Goal: Task Accomplishment & Management: Manage account settings

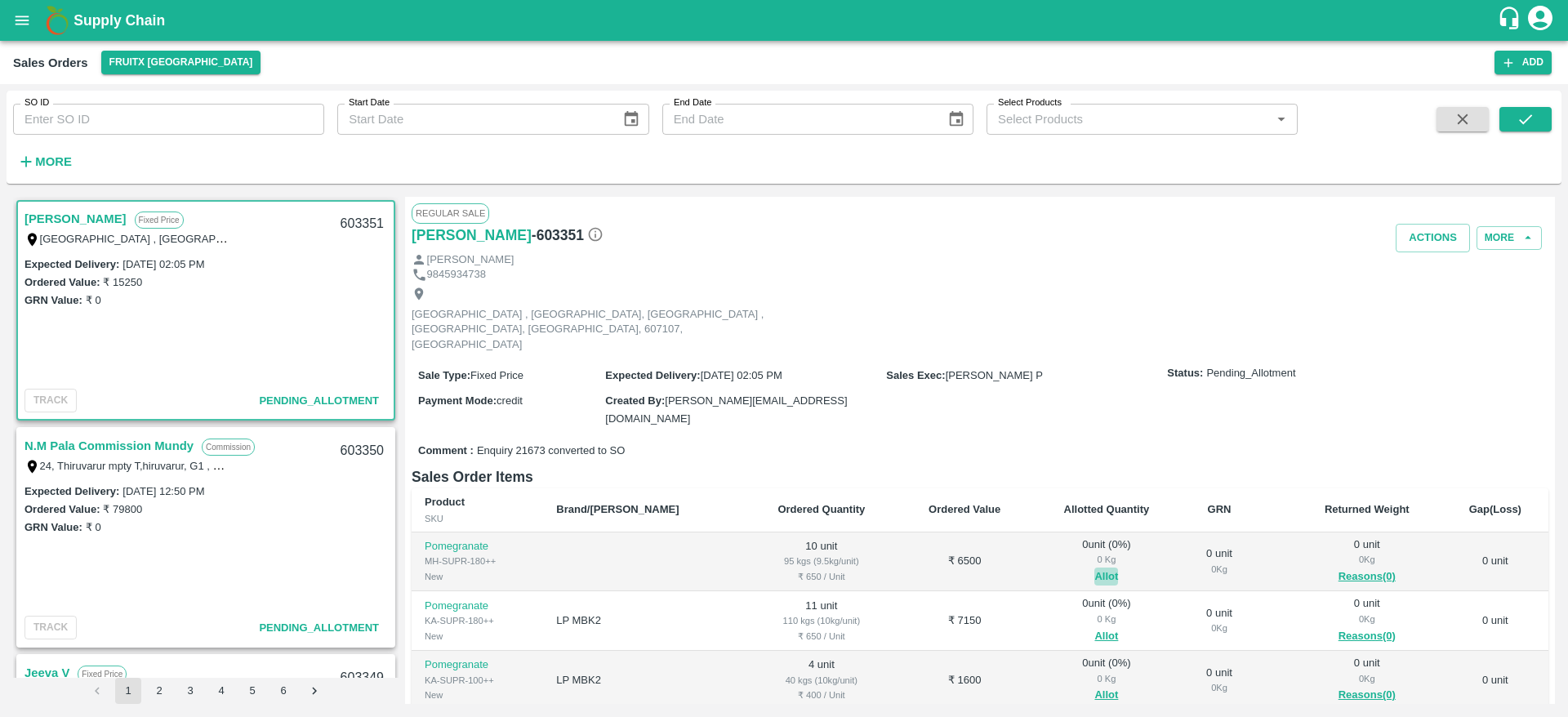
click at [1095, 568] on button "Allot" at bounding box center [1106, 577] width 24 height 19
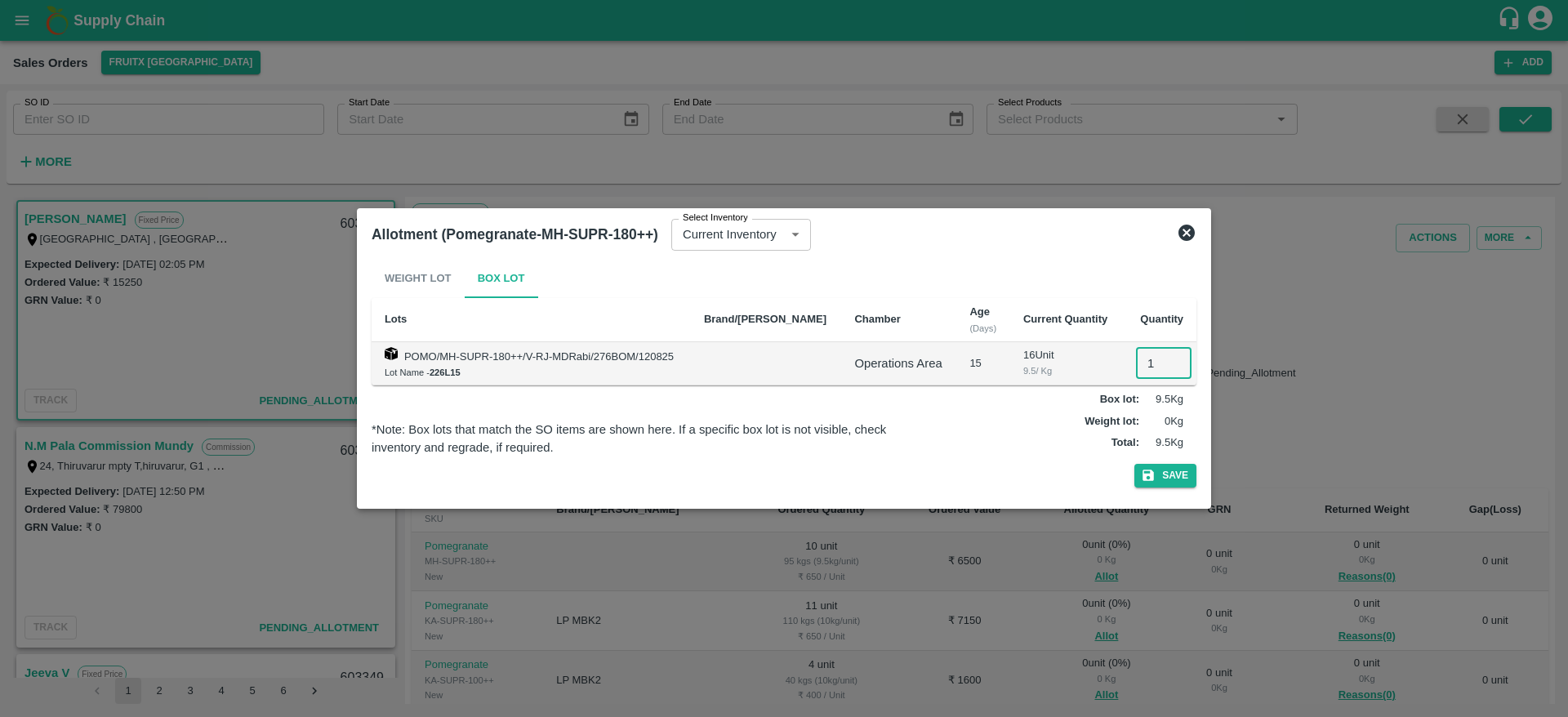
click at [1143, 349] on input "1" at bounding box center [1164, 363] width 56 height 31
type input "10"
click at [1135, 464] on button "Save" at bounding box center [1165, 475] width 62 height 24
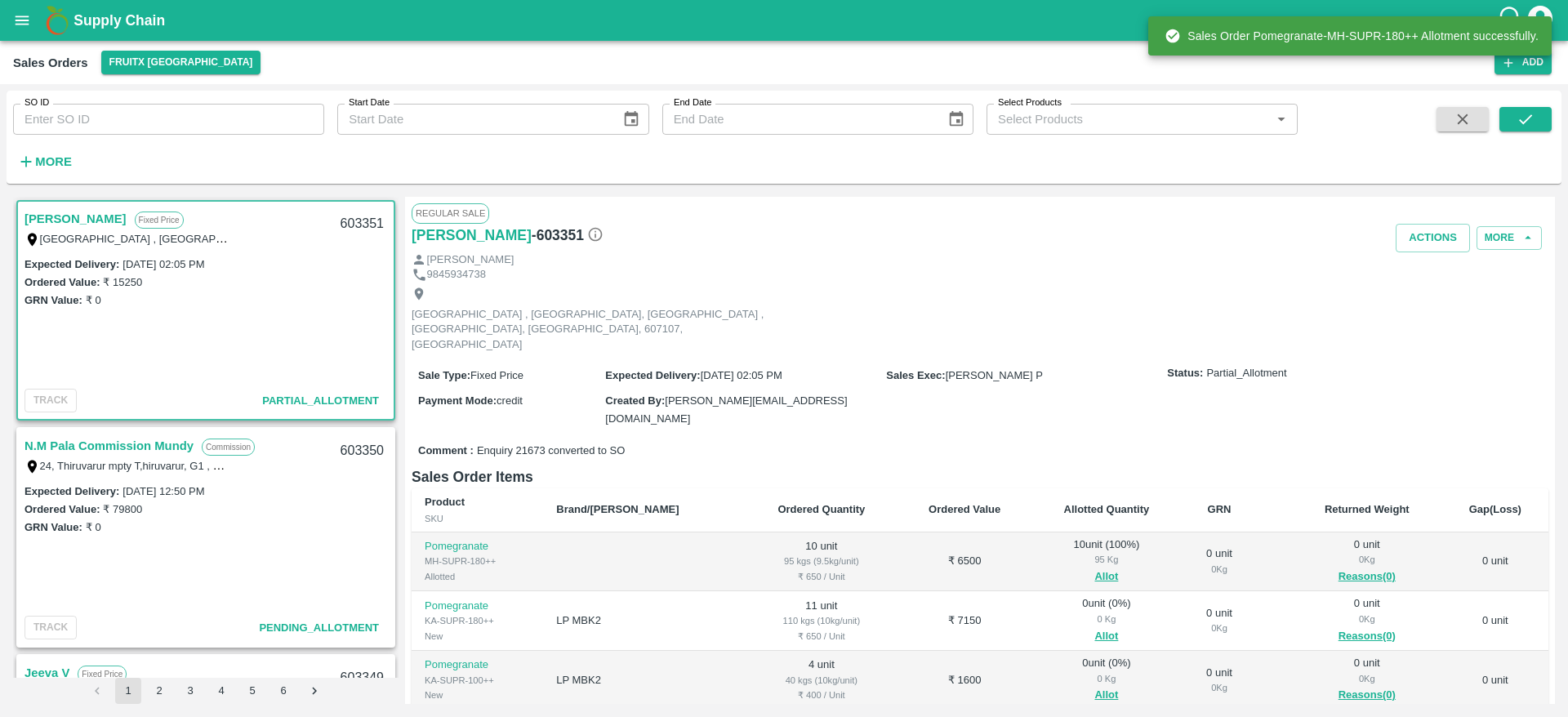
scroll to position [174, 0]
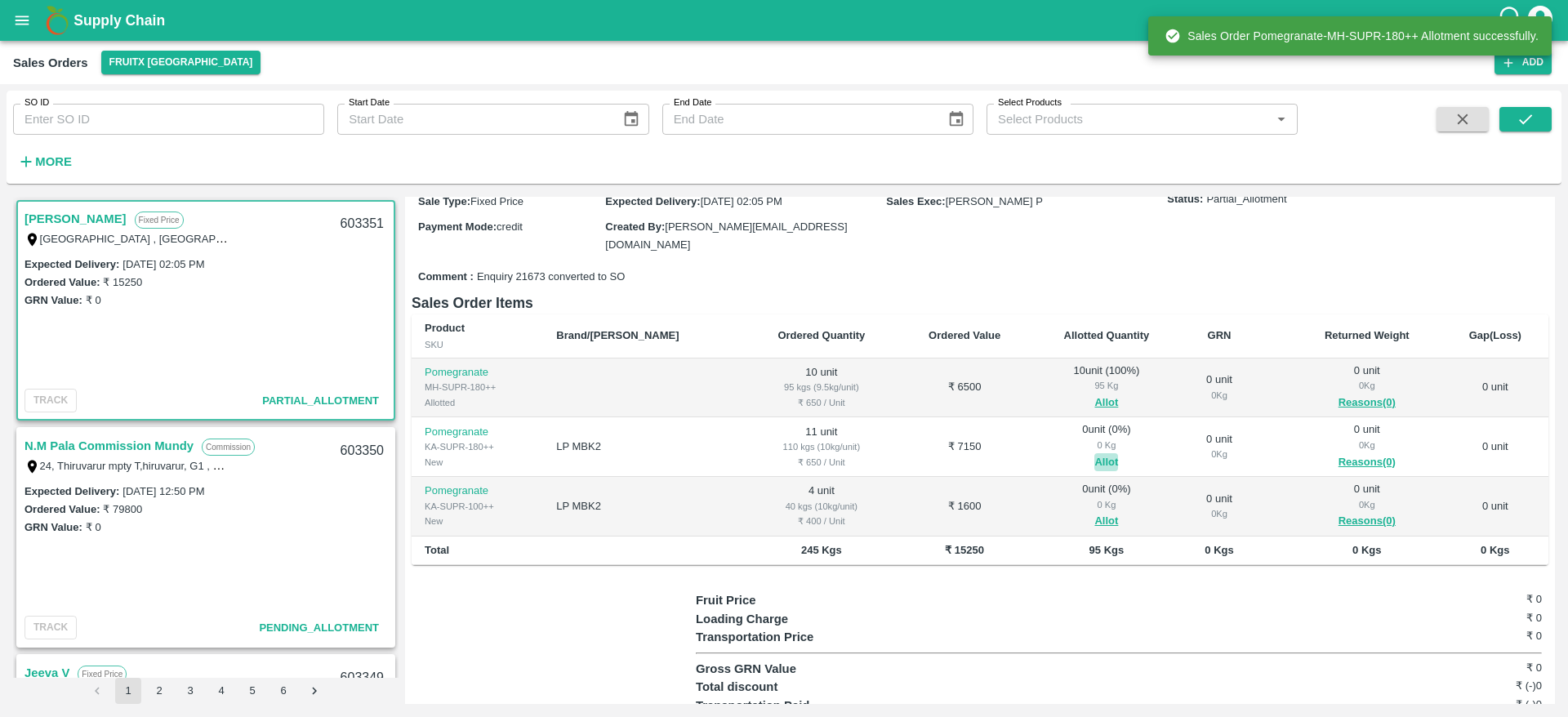
click at [1095, 453] on button "Allot" at bounding box center [1106, 462] width 24 height 19
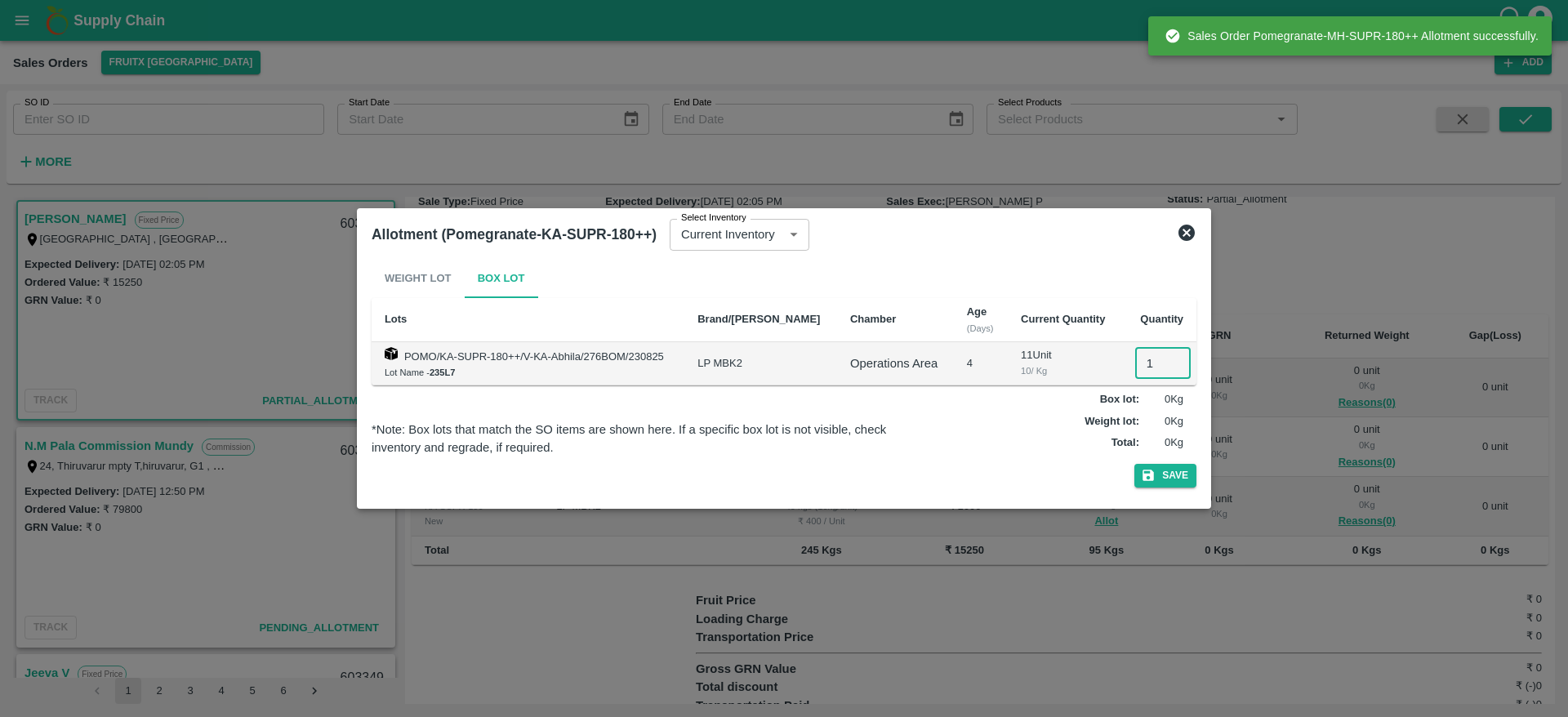
click at [1149, 366] on input "1" at bounding box center [1163, 363] width 56 height 31
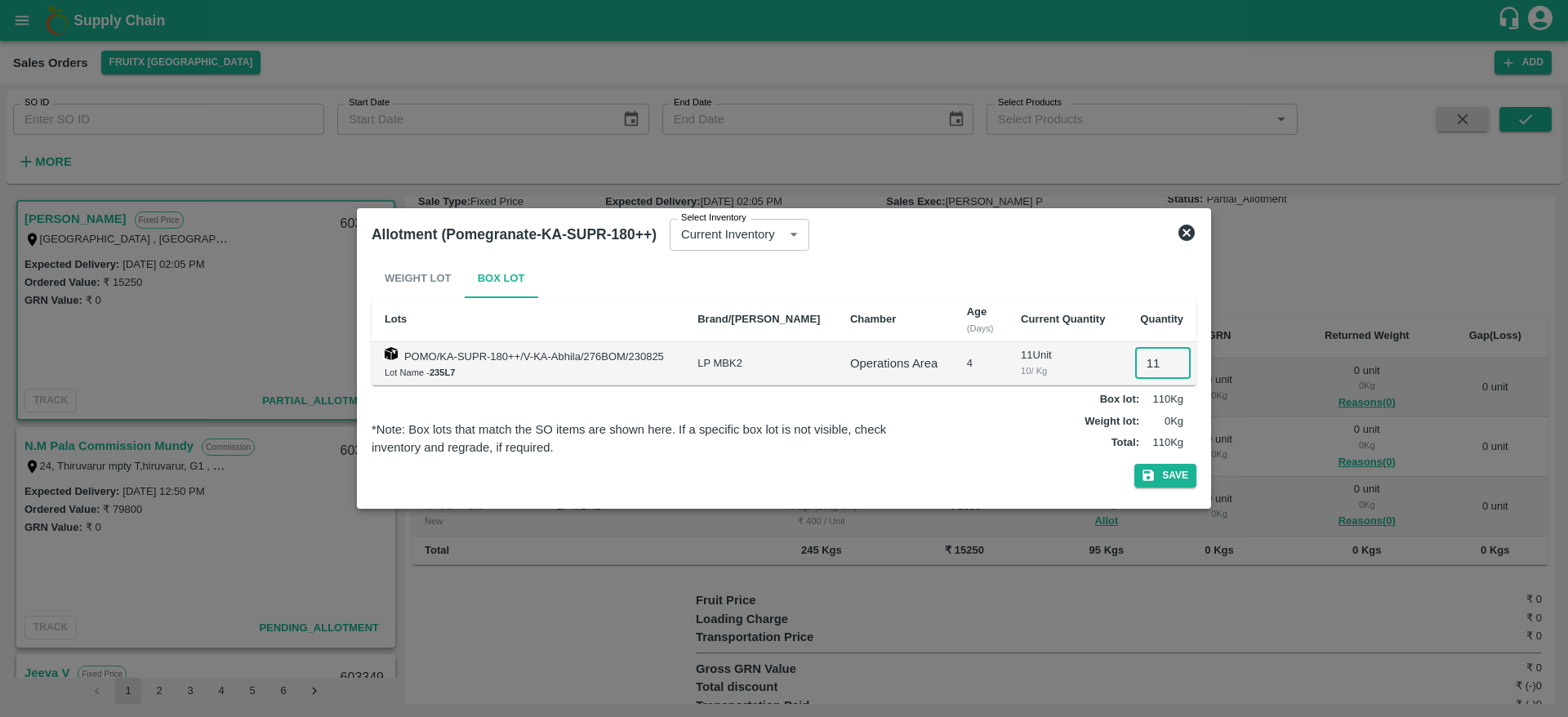
type input "11"
click at [1135, 464] on button "Save" at bounding box center [1165, 475] width 62 height 24
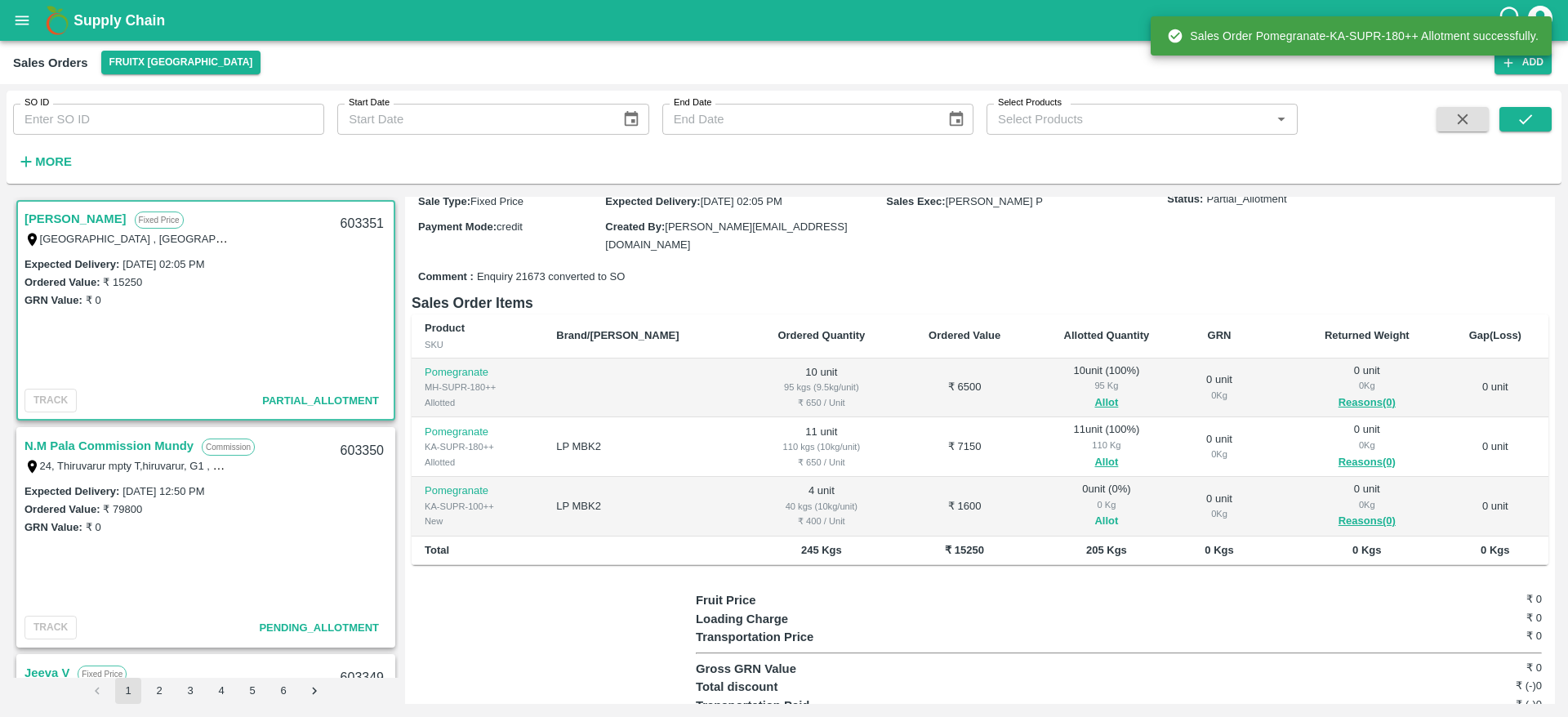
click at [1095, 512] on button "Allot" at bounding box center [1106, 521] width 24 height 19
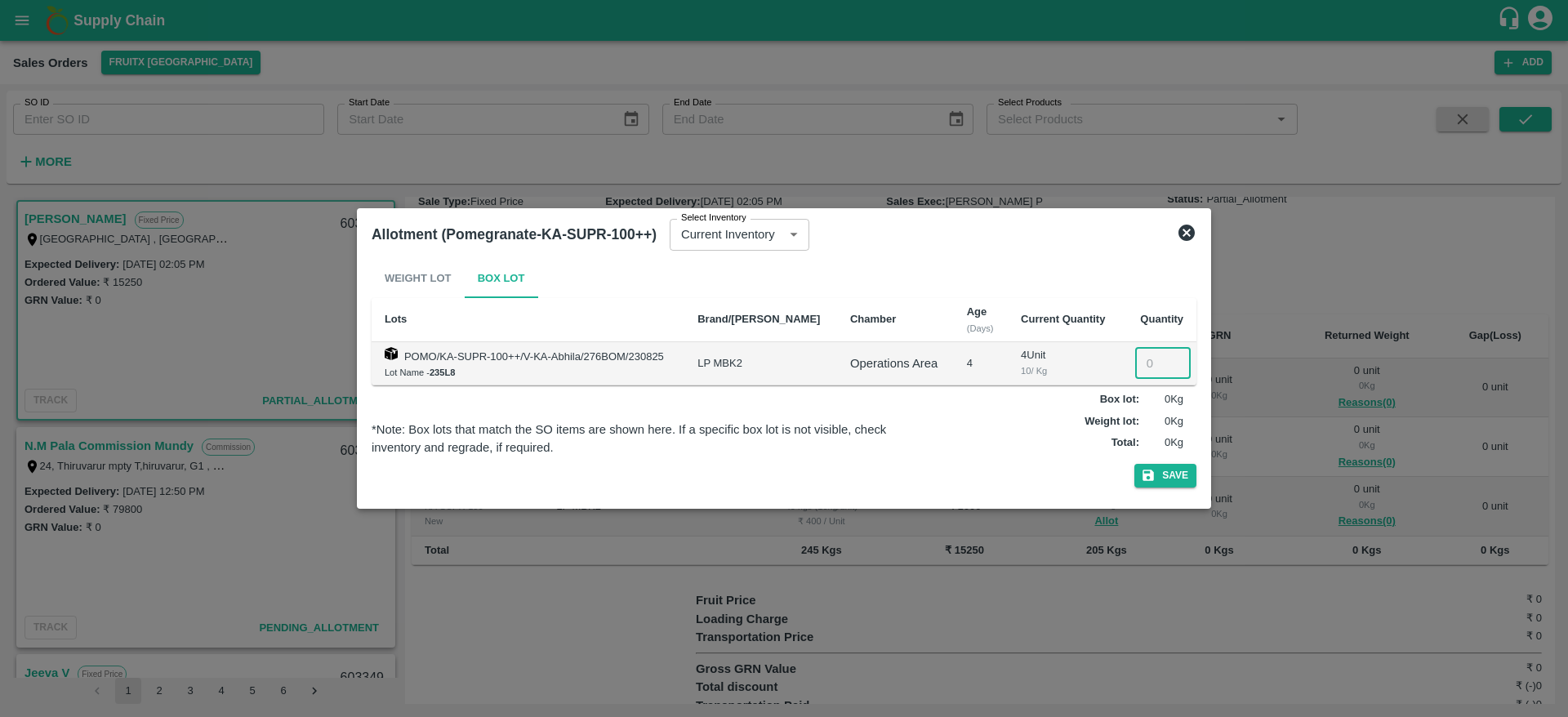
click at [1140, 358] on input "number" at bounding box center [1163, 363] width 56 height 31
type input "3"
click at [1155, 364] on input "3" at bounding box center [1163, 363] width 56 height 31
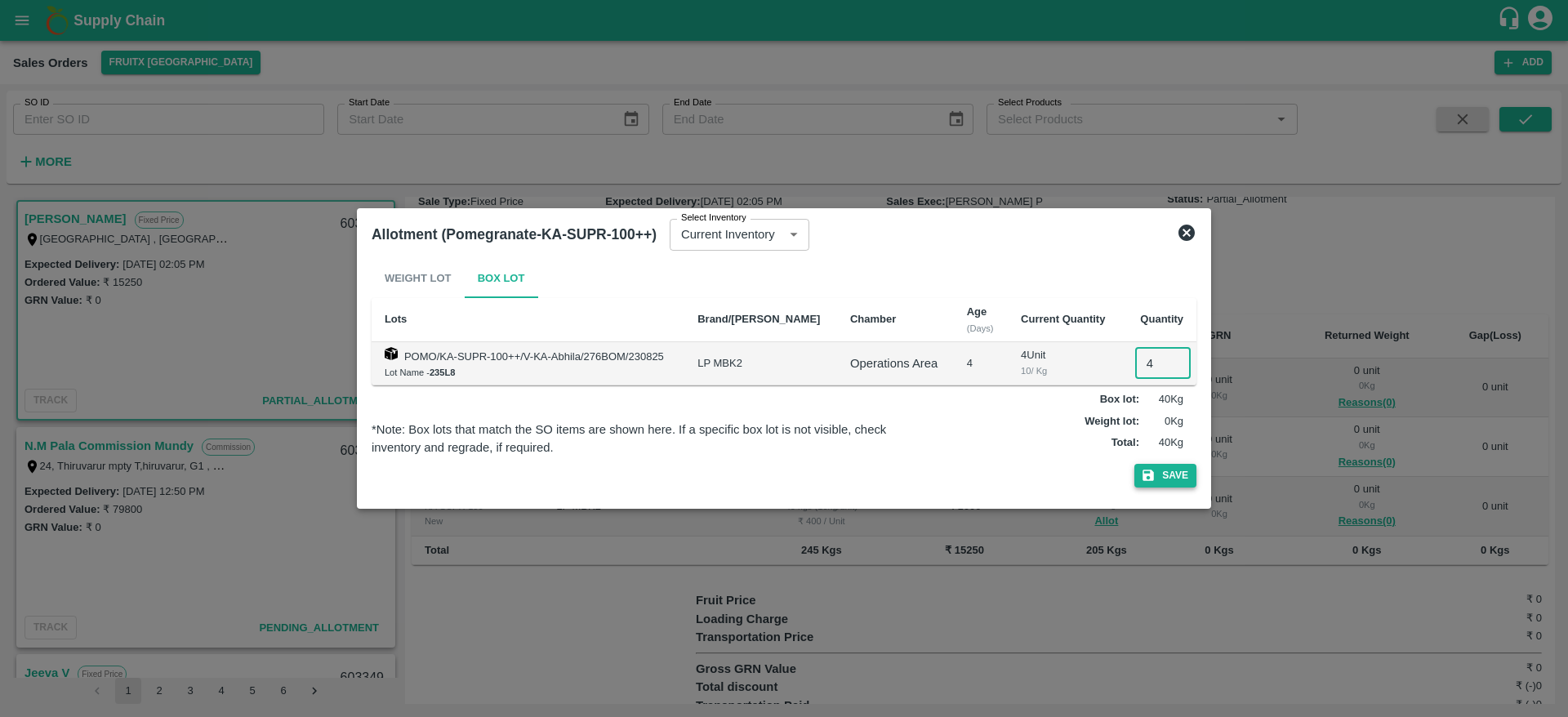
type input "4"
click at [1172, 469] on button "Save" at bounding box center [1165, 475] width 62 height 24
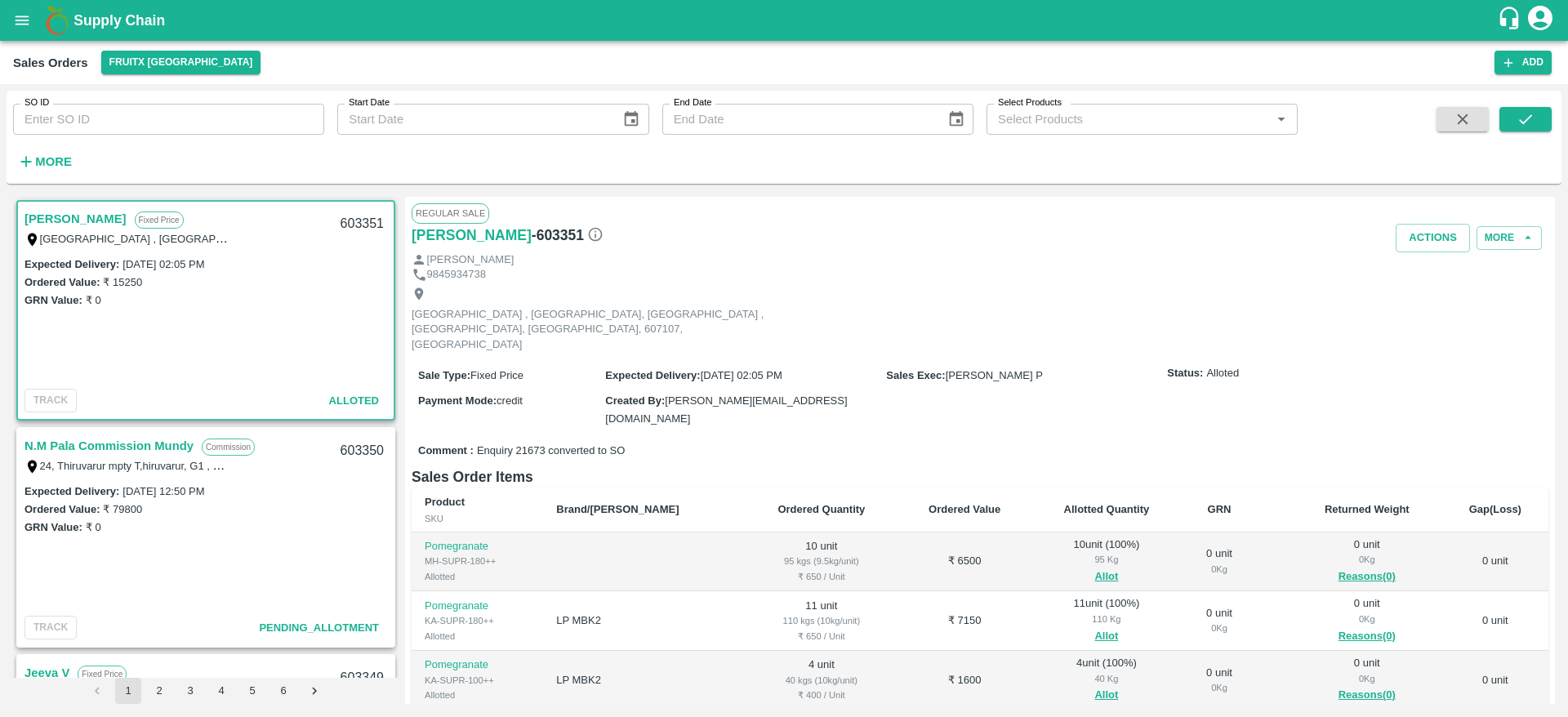
click at [353, 240] on div "603351" at bounding box center [362, 223] width 63 height 38
copy div "603351"
click at [1415, 226] on button "Actions" at bounding box center [1433, 238] width 74 height 28
click at [1431, 307] on li "Deliver" at bounding box center [1468, 300] width 172 height 27
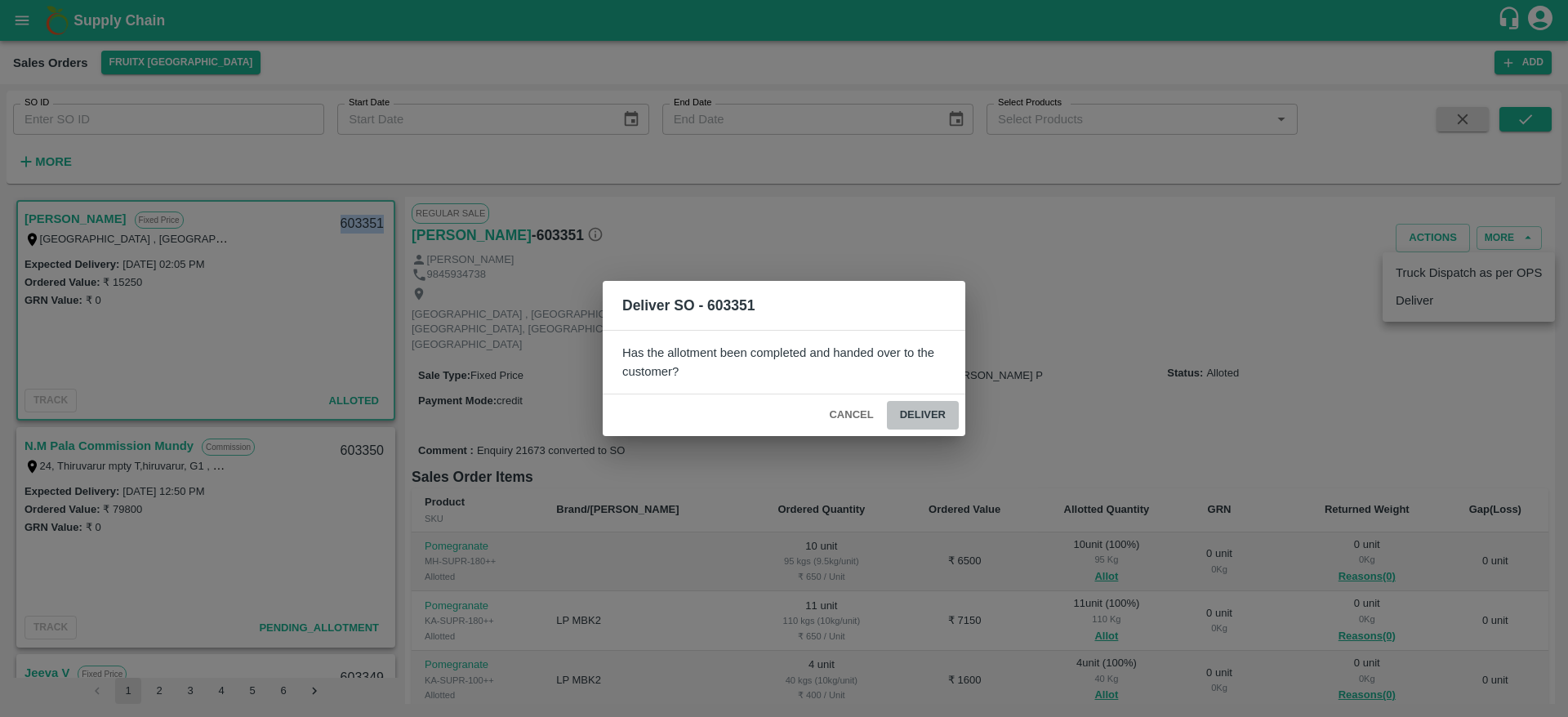
click at [928, 404] on button "Deliver" at bounding box center [923, 415] width 72 height 28
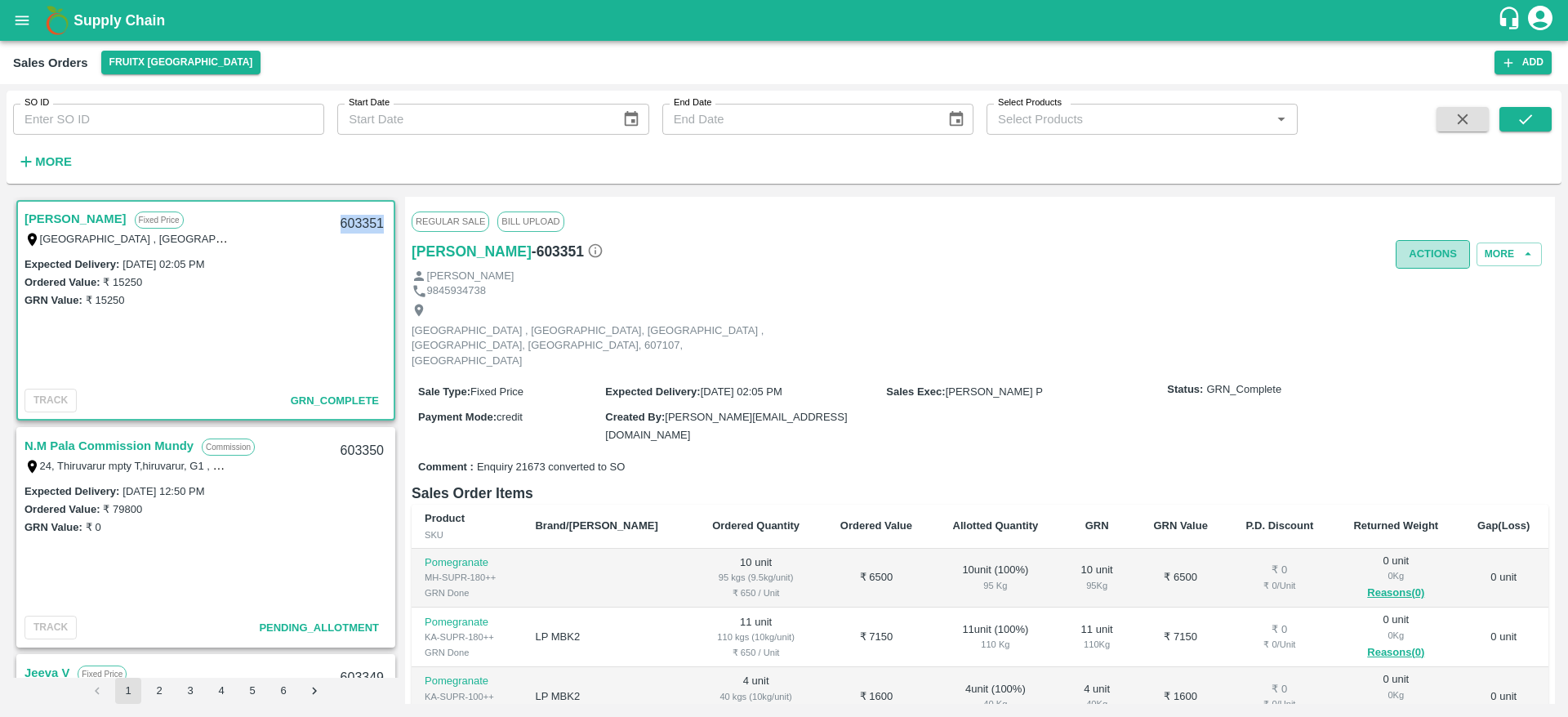
click at [1435, 258] on button "Actions" at bounding box center [1433, 254] width 74 height 28
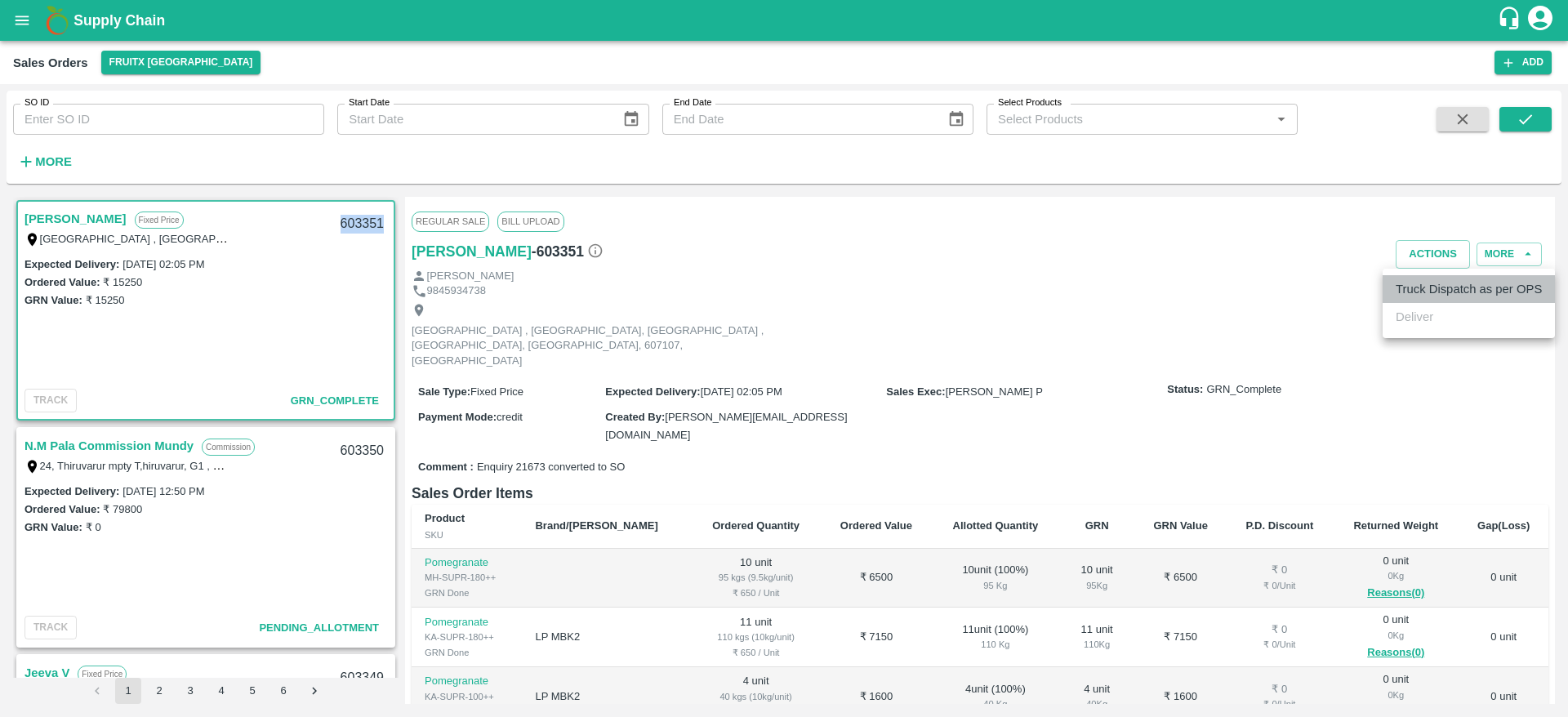
click at [1433, 298] on li "Truck Dispatch as per OPS" at bounding box center [1468, 289] width 172 height 27
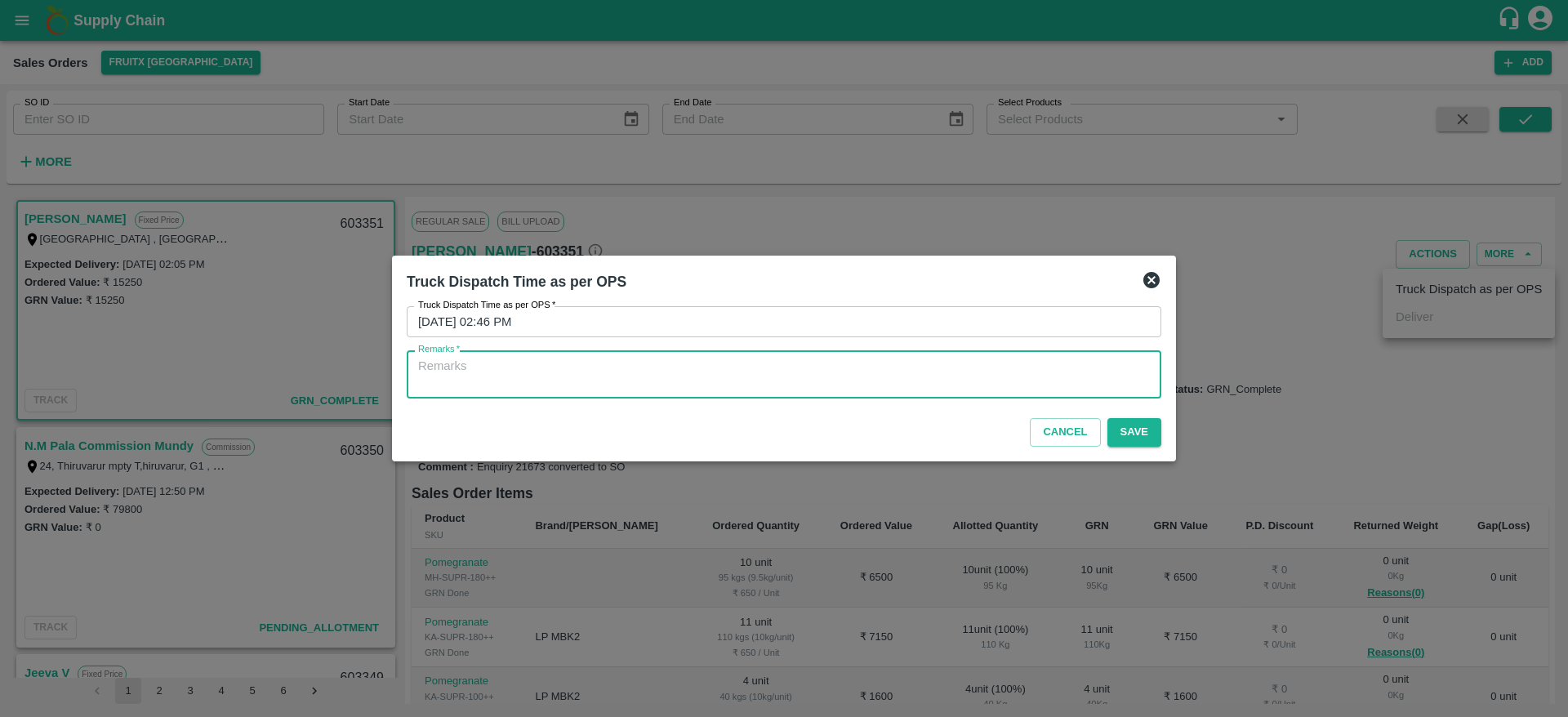
click at [995, 365] on textarea "Remarks   *" at bounding box center [784, 374] width 732 height 34
type textarea "OTD"
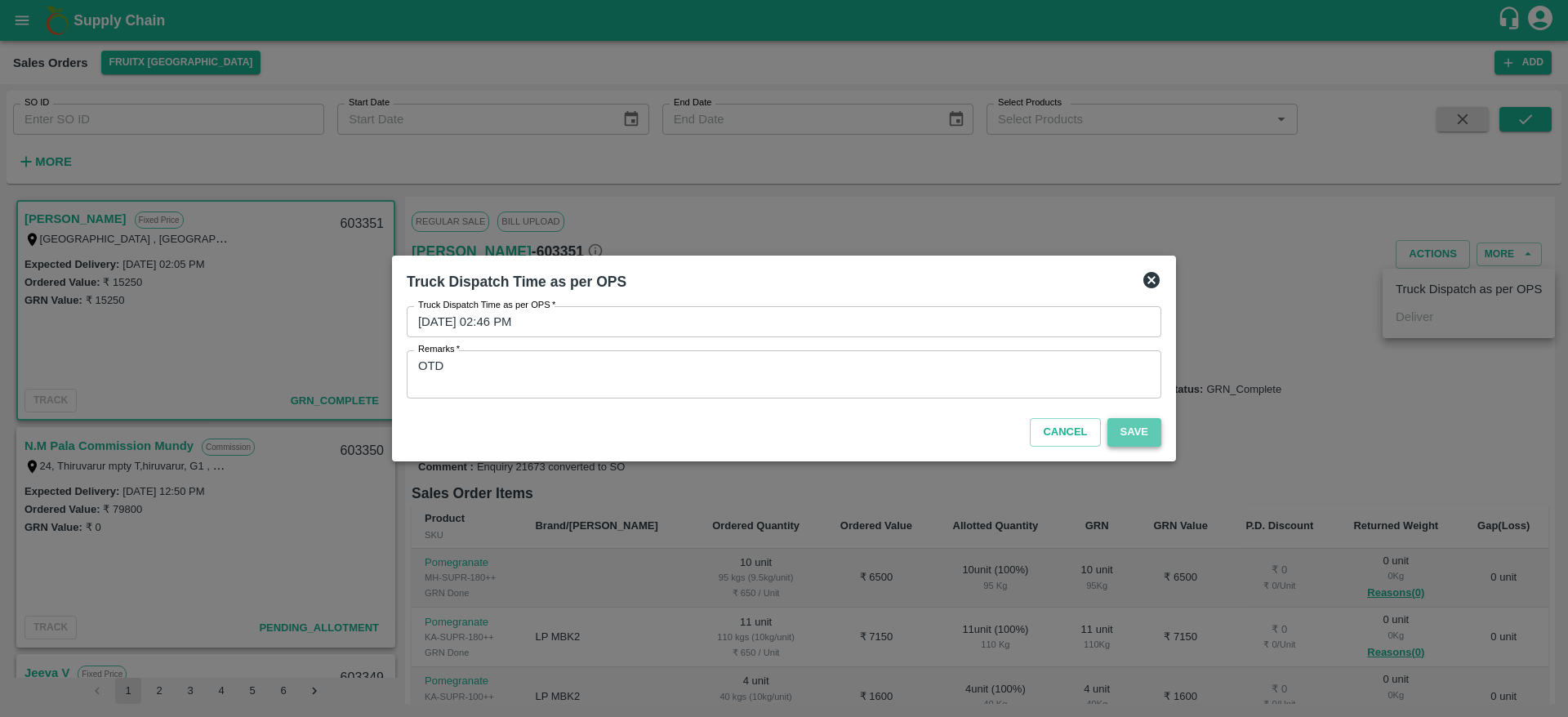
click at [1142, 431] on button "Save" at bounding box center [1134, 433] width 54 height 28
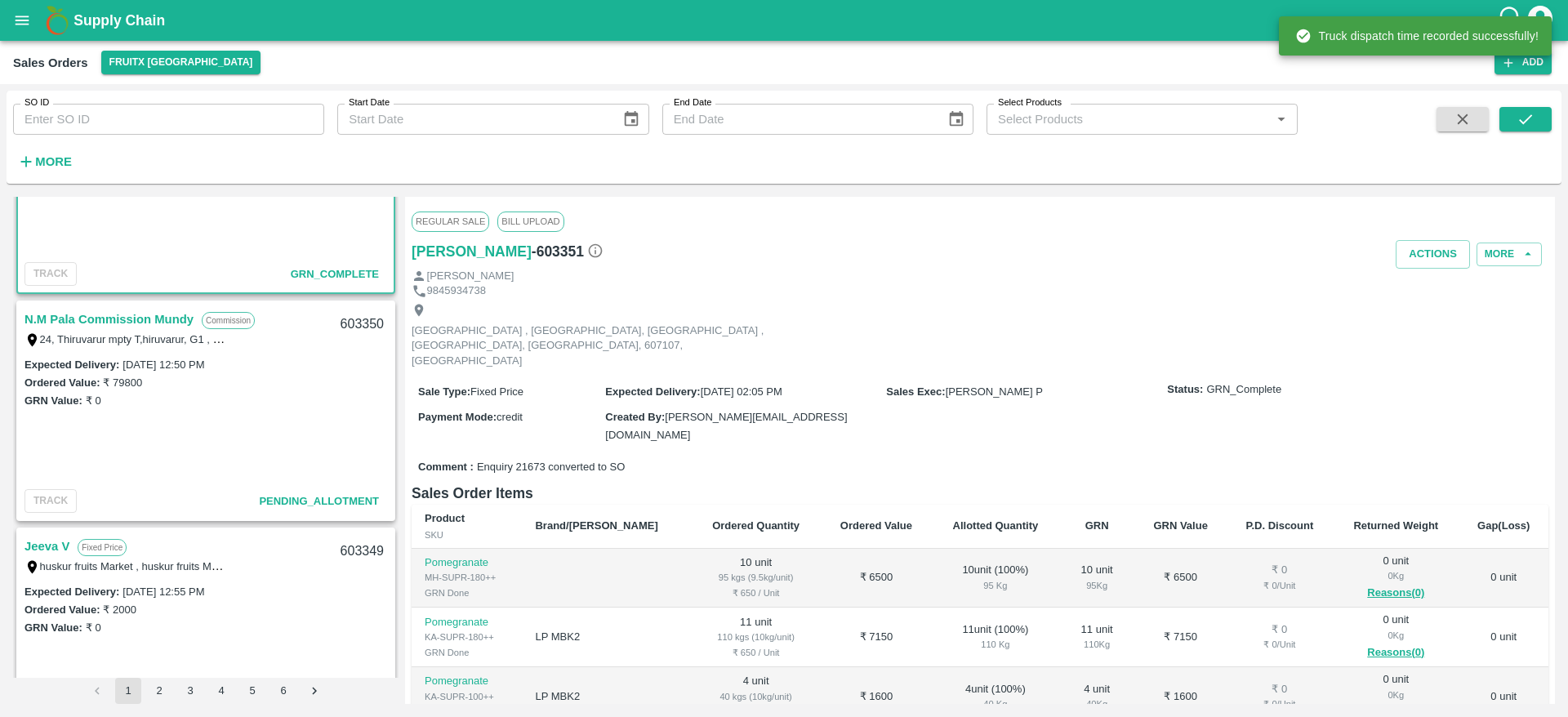
scroll to position [0, 0]
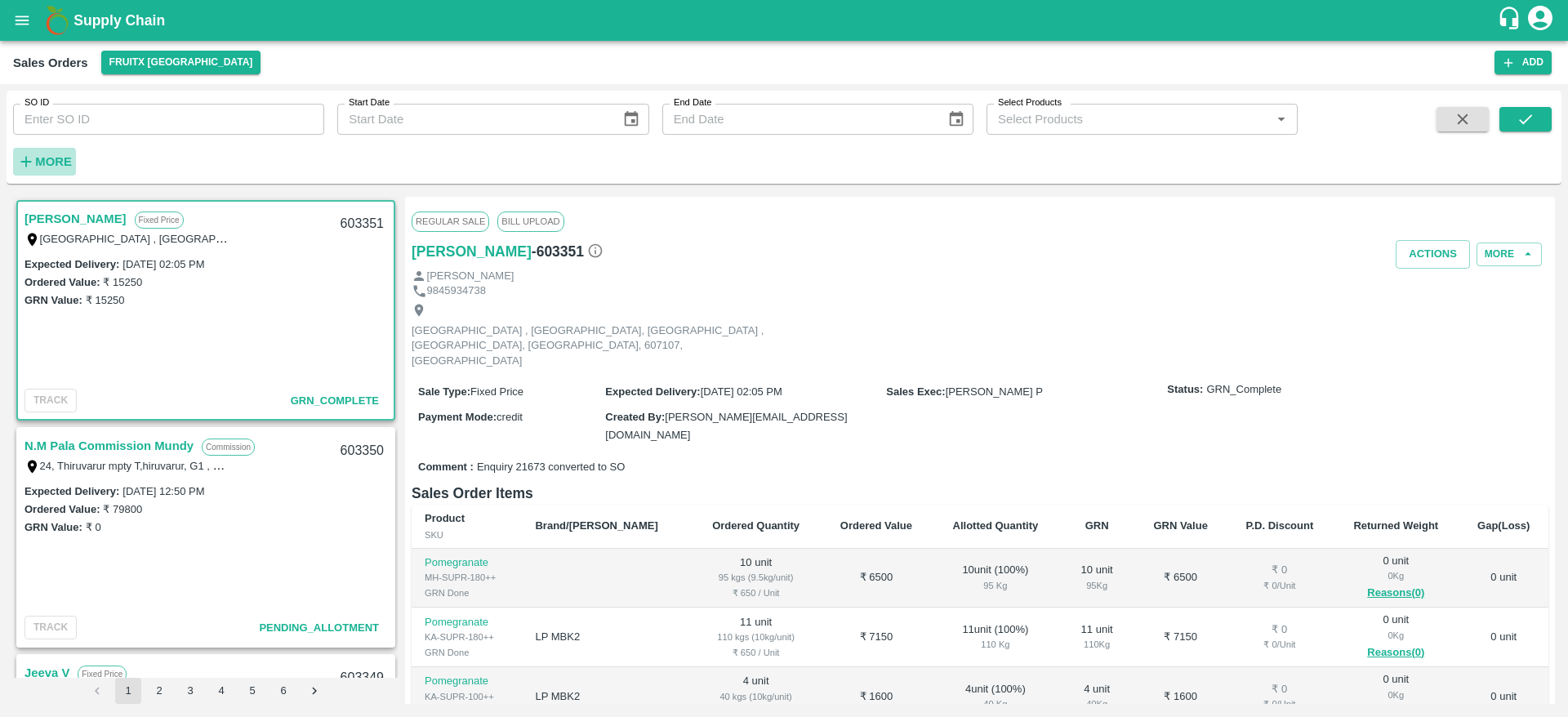
click at [52, 168] on strong "More" at bounding box center [54, 162] width 37 height 13
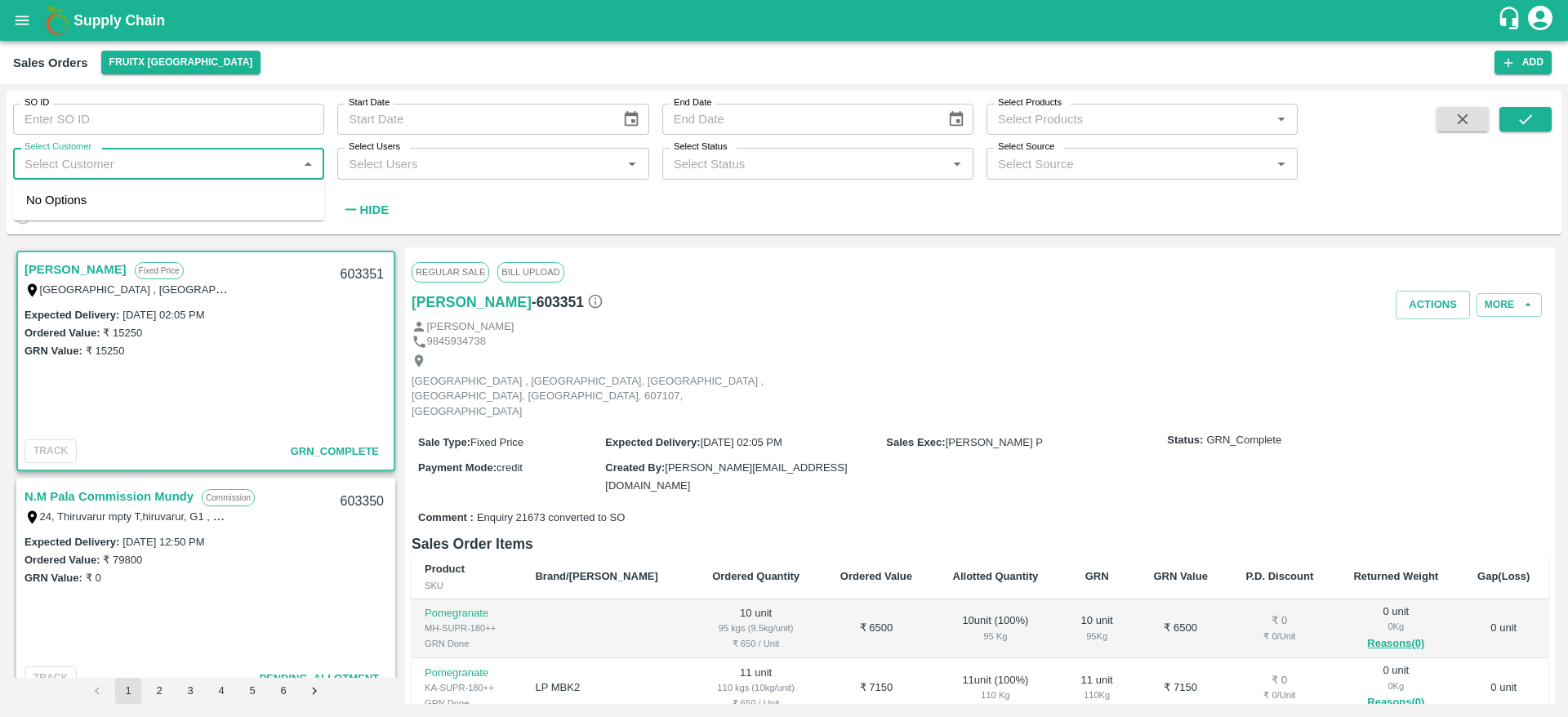
click at [128, 155] on input "Select Customer" at bounding box center [155, 163] width 275 height 21
type input "Shiva"
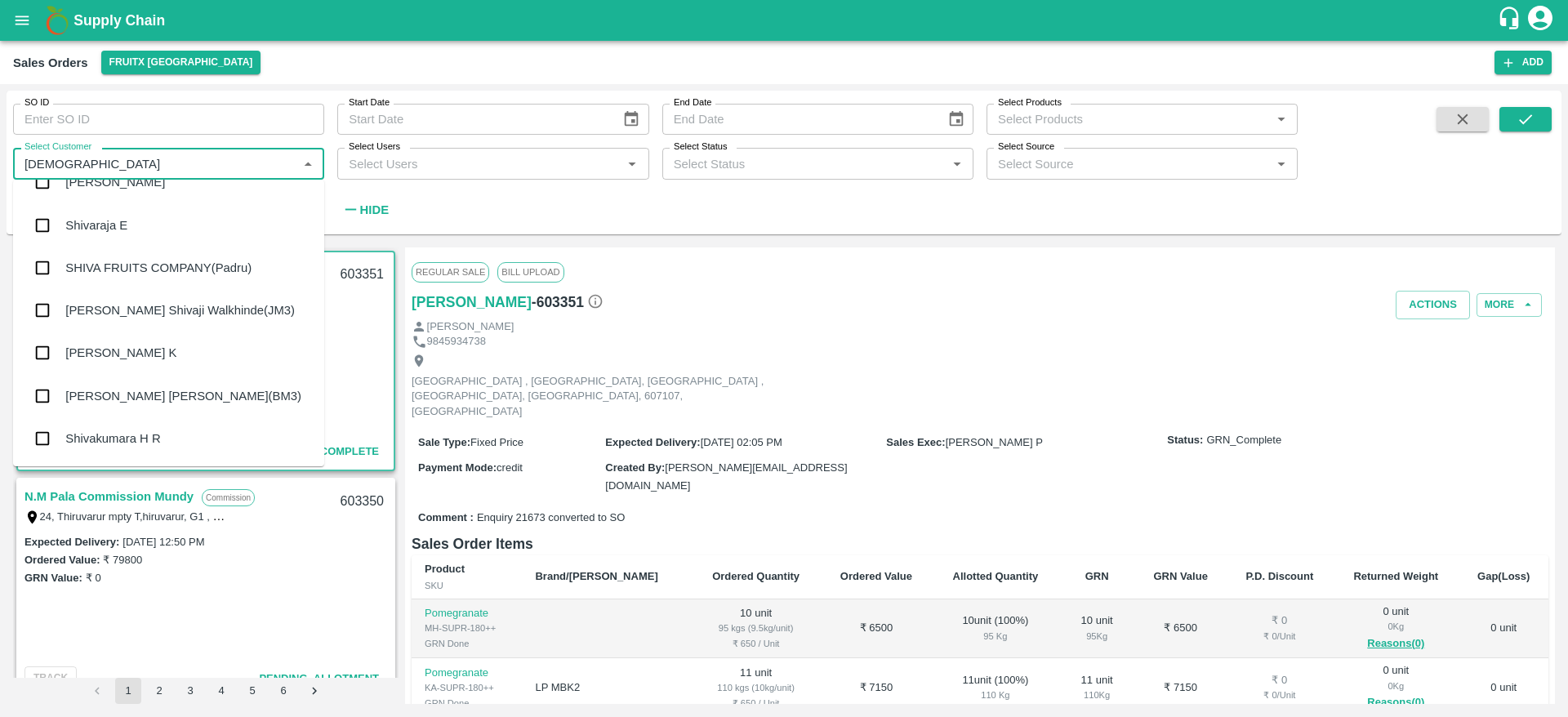
scroll to position [69, 0]
click at [106, 346] on div "[PERSON_NAME] K" at bounding box center [121, 352] width 111 height 18
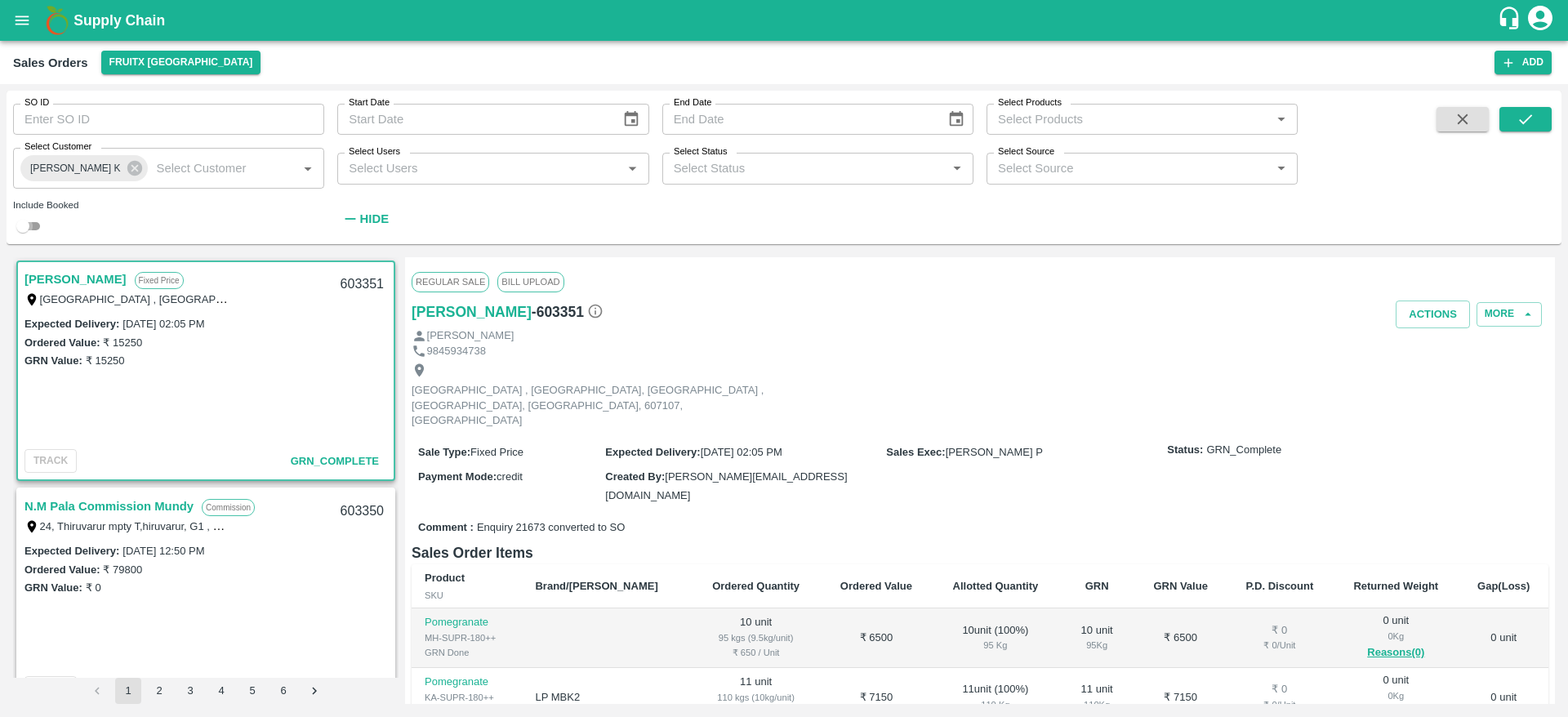
click at [34, 229] on input "checkbox" at bounding box center [23, 226] width 59 height 19
checkbox input "true"
drag, startPoint x: 1554, startPoint y: 129, endPoint x: 1534, endPoint y: 123, distance: 20.9
click at [1534, 123] on div "SO ID SO ID Start Date Start Date End Date End Date Select Products Select Prod…" at bounding box center [783, 167] width 1555 height 140
click at [1534, 123] on icon "submit" at bounding box center [1526, 119] width 18 height 18
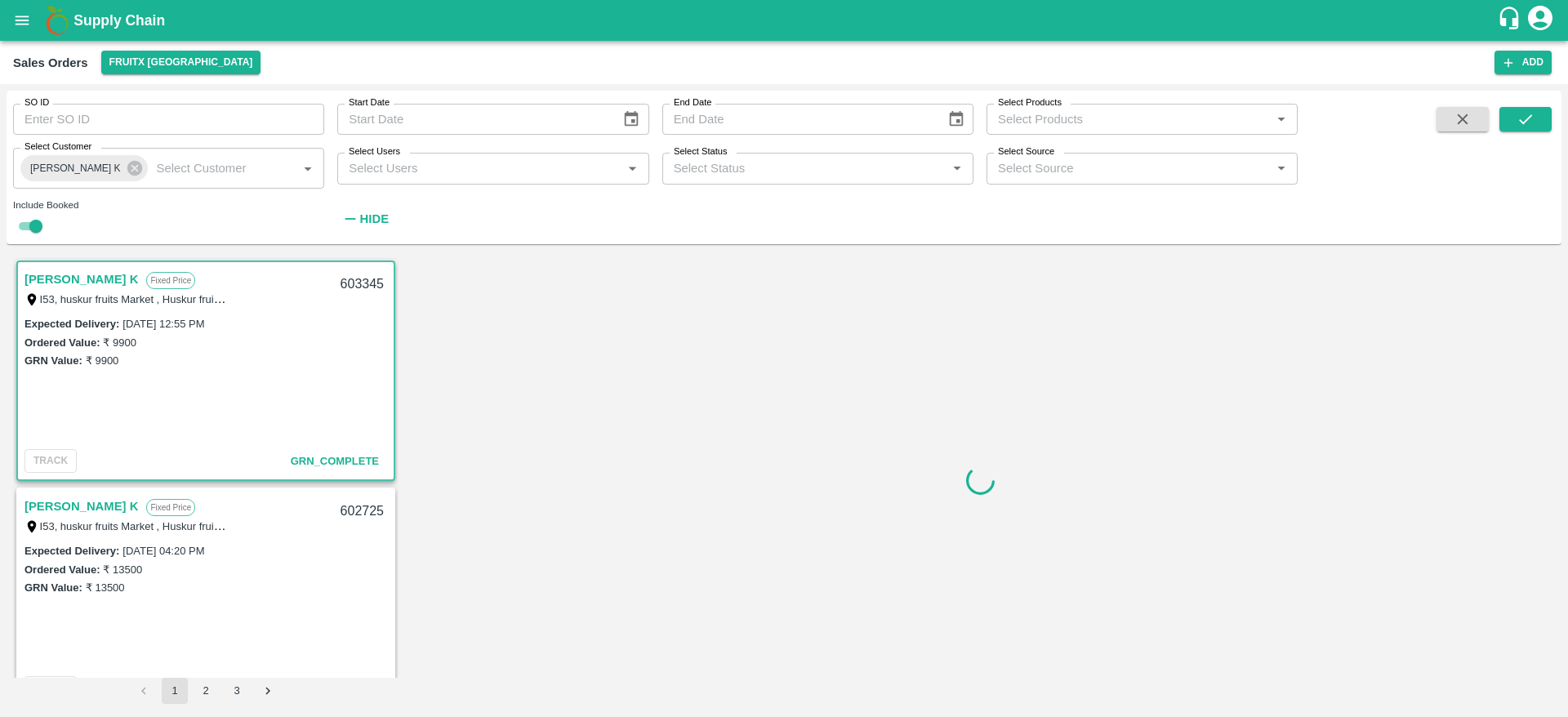
scroll to position [5, 0]
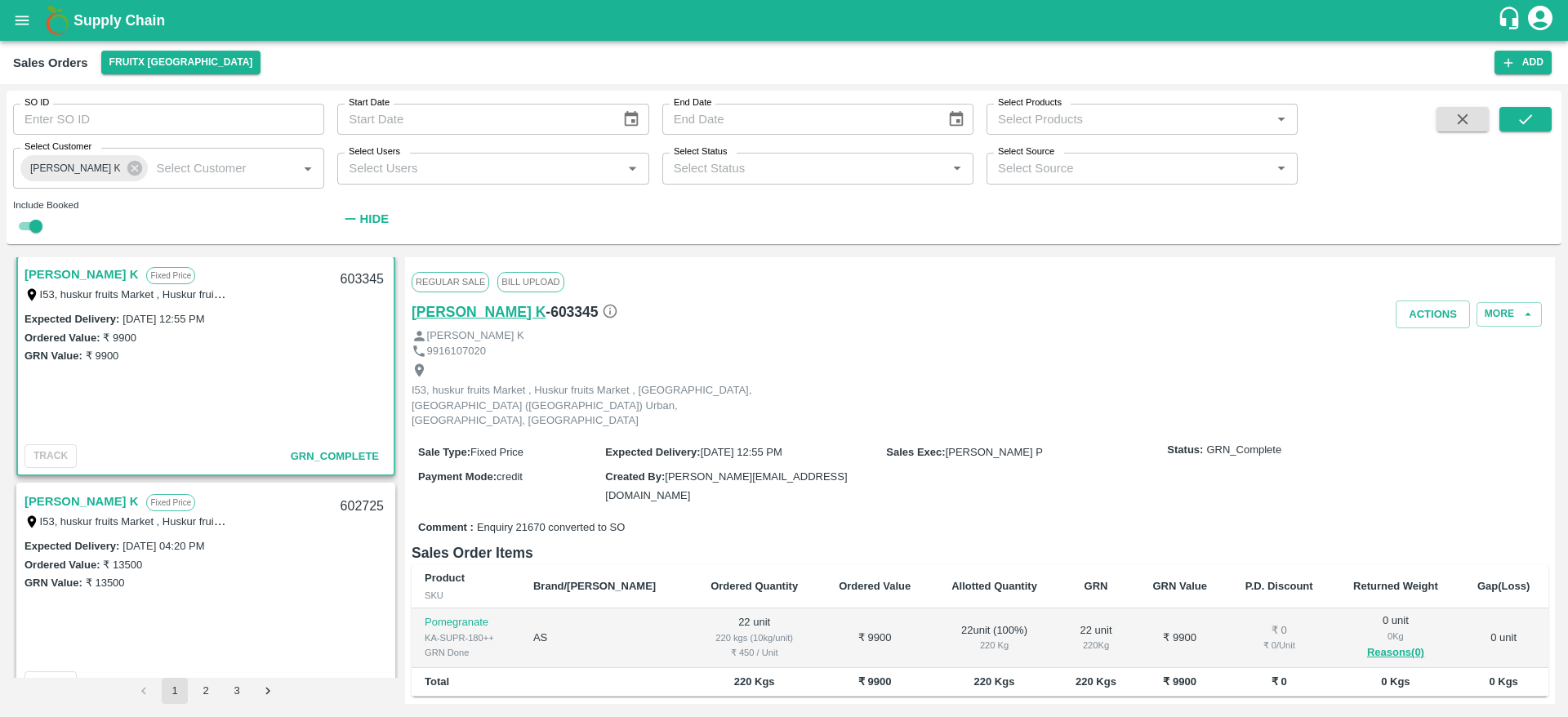
click at [456, 307] on h6 "[PERSON_NAME] K" at bounding box center [479, 312] width 134 height 23
